Goal: Task Accomplishment & Management: Manage account settings

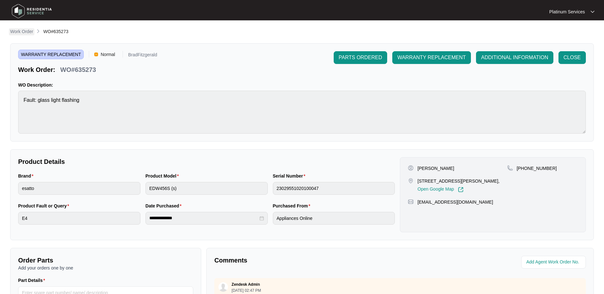
click at [15, 30] on p "Work Order" at bounding box center [21, 31] width 23 height 6
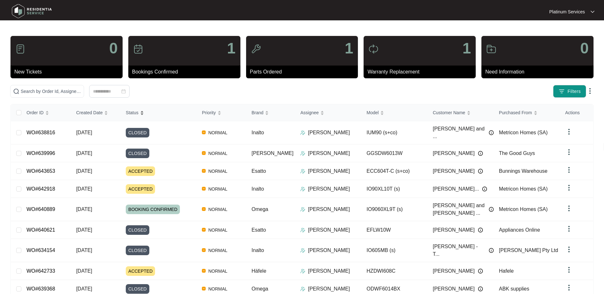
click at [144, 112] on div "Status" at bounding box center [135, 112] width 18 height 9
click at [144, 115] on div "Status" at bounding box center [135, 112] width 18 height 9
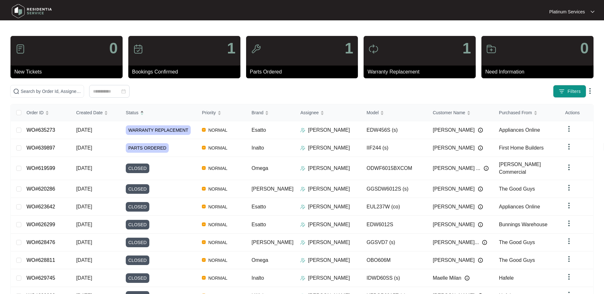
click at [144, 109] on div "Status" at bounding box center [135, 112] width 18 height 9
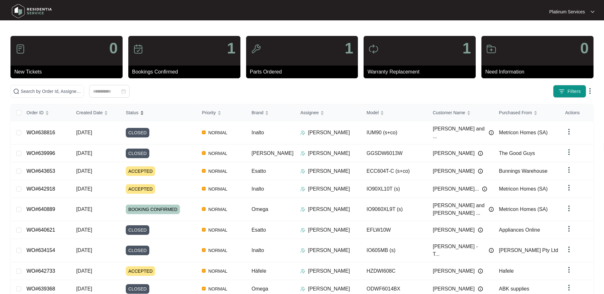
click at [144, 109] on div "Status" at bounding box center [135, 112] width 18 height 9
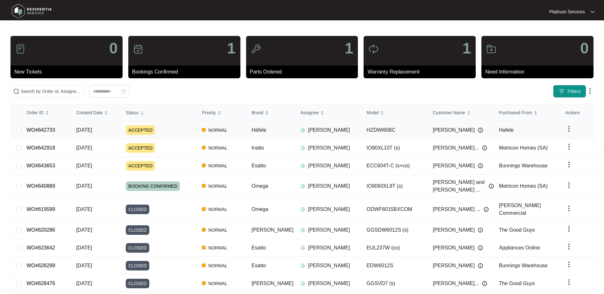
click at [185, 129] on div "Order ID Created Date Status Priority Brand Assignee Model Customer Name Purcha…" at bounding box center [302, 215] width 583 height 221
click at [176, 126] on div "ACCEPTED" at bounding box center [161, 131] width 71 height 10
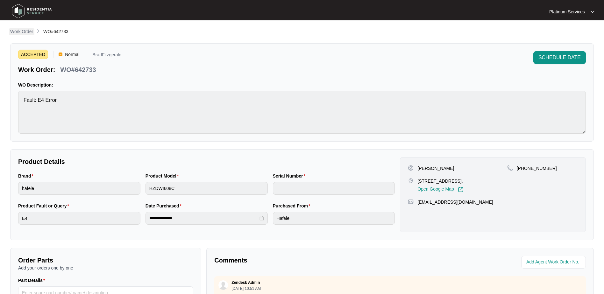
click at [31, 32] on p "Work Order" at bounding box center [21, 31] width 23 height 6
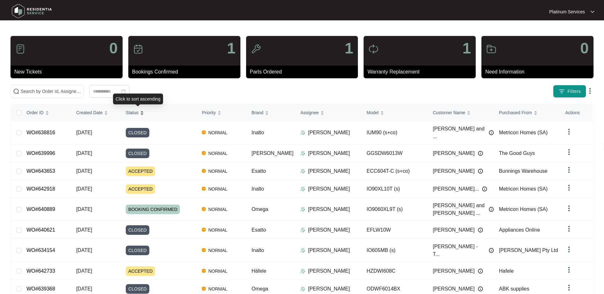
click at [144, 108] on div "Status" at bounding box center [135, 112] width 18 height 9
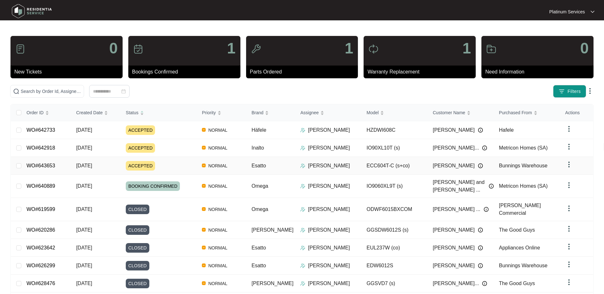
click at [183, 168] on div "Order ID Created Date Status Priority Brand Assignee Model Customer Name Purcha…" at bounding box center [302, 215] width 583 height 221
click at [79, 166] on span "[DATE]" at bounding box center [84, 165] width 16 height 5
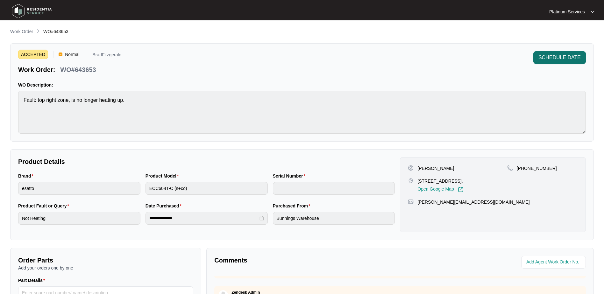
click at [550, 58] on span "SCHEDULE DATE" at bounding box center [560, 58] width 42 height 8
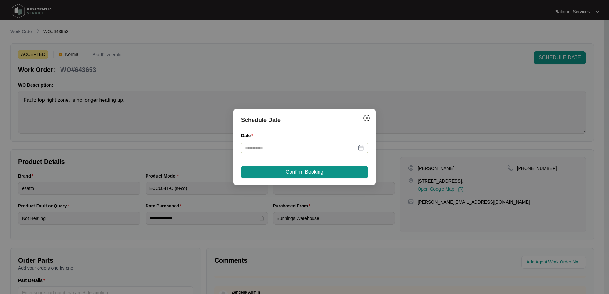
click at [367, 149] on div at bounding box center [304, 148] width 127 height 13
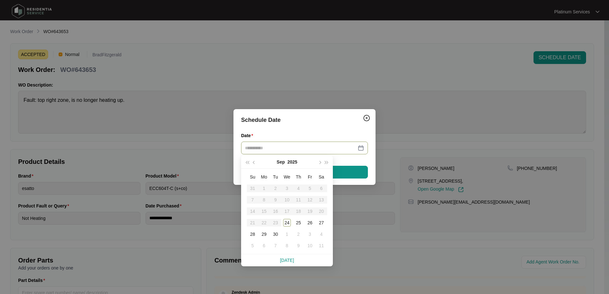
click at [361, 148] on div at bounding box center [304, 148] width 119 height 7
type input "**********"
click at [309, 223] on div "26" at bounding box center [310, 223] width 8 height 8
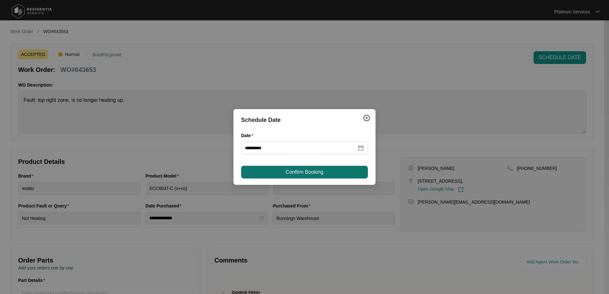
click at [315, 174] on span "Confirm Booking" at bounding box center [305, 173] width 38 height 8
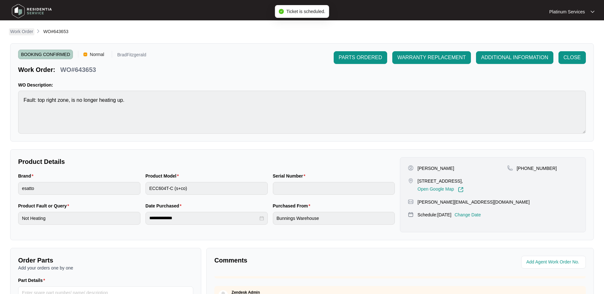
click at [32, 34] on p "Work Order" at bounding box center [21, 31] width 23 height 6
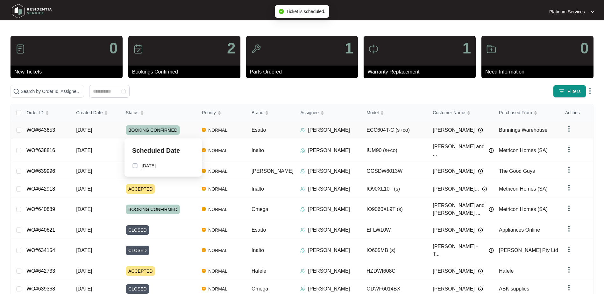
click at [185, 132] on div "BOOKING CONFIRMED" at bounding box center [161, 131] width 71 height 10
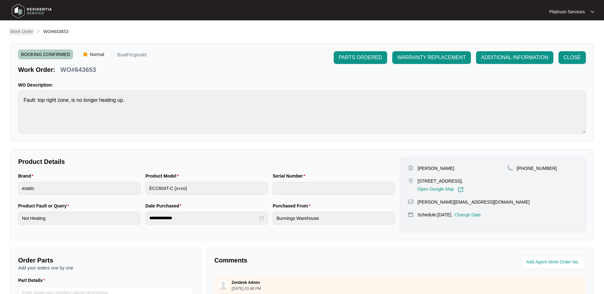
click at [27, 33] on p "Work Order" at bounding box center [21, 31] width 23 height 6
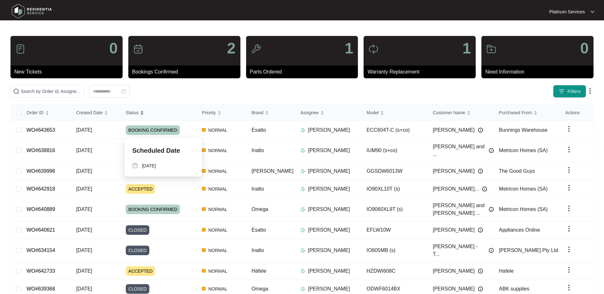
click at [144, 112] on div "Status" at bounding box center [135, 112] width 18 height 9
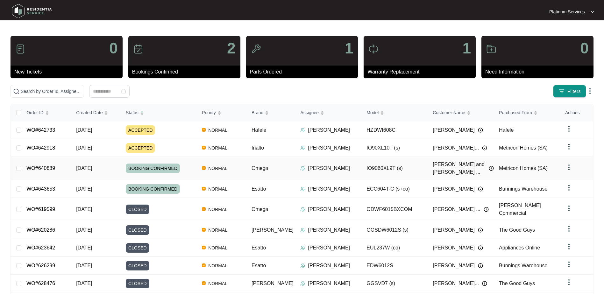
click at [119, 165] on div "Order ID Created Date Status Priority Brand Assignee Model Customer Name Purcha…" at bounding box center [302, 215] width 583 height 221
click at [106, 166] on td "[DATE]" at bounding box center [96, 168] width 50 height 23
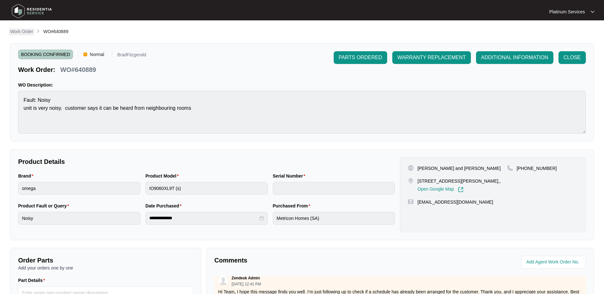
click at [24, 33] on p "Work Order" at bounding box center [21, 31] width 23 height 6
